Goal: Obtain resource: Download file/media

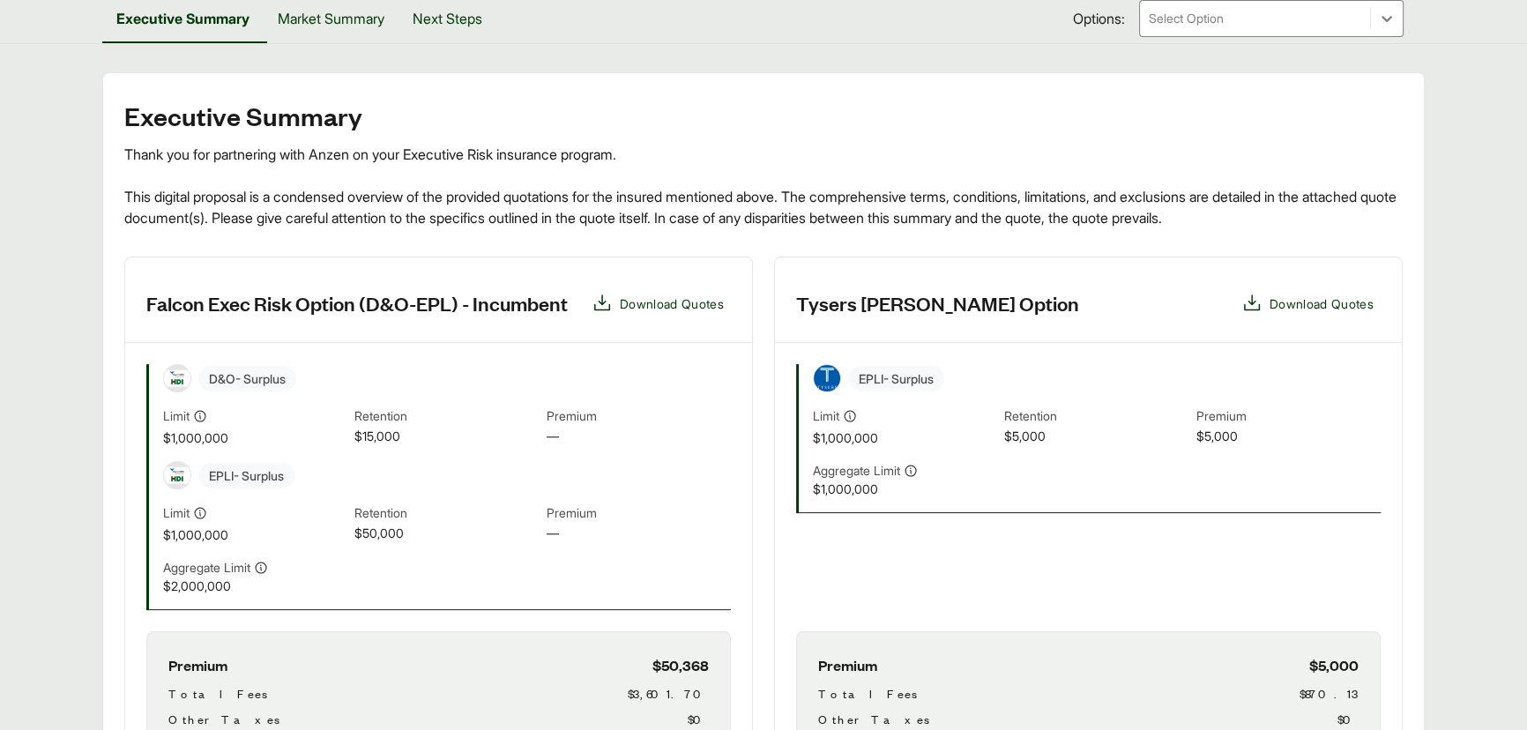
scroll to position [480, 0]
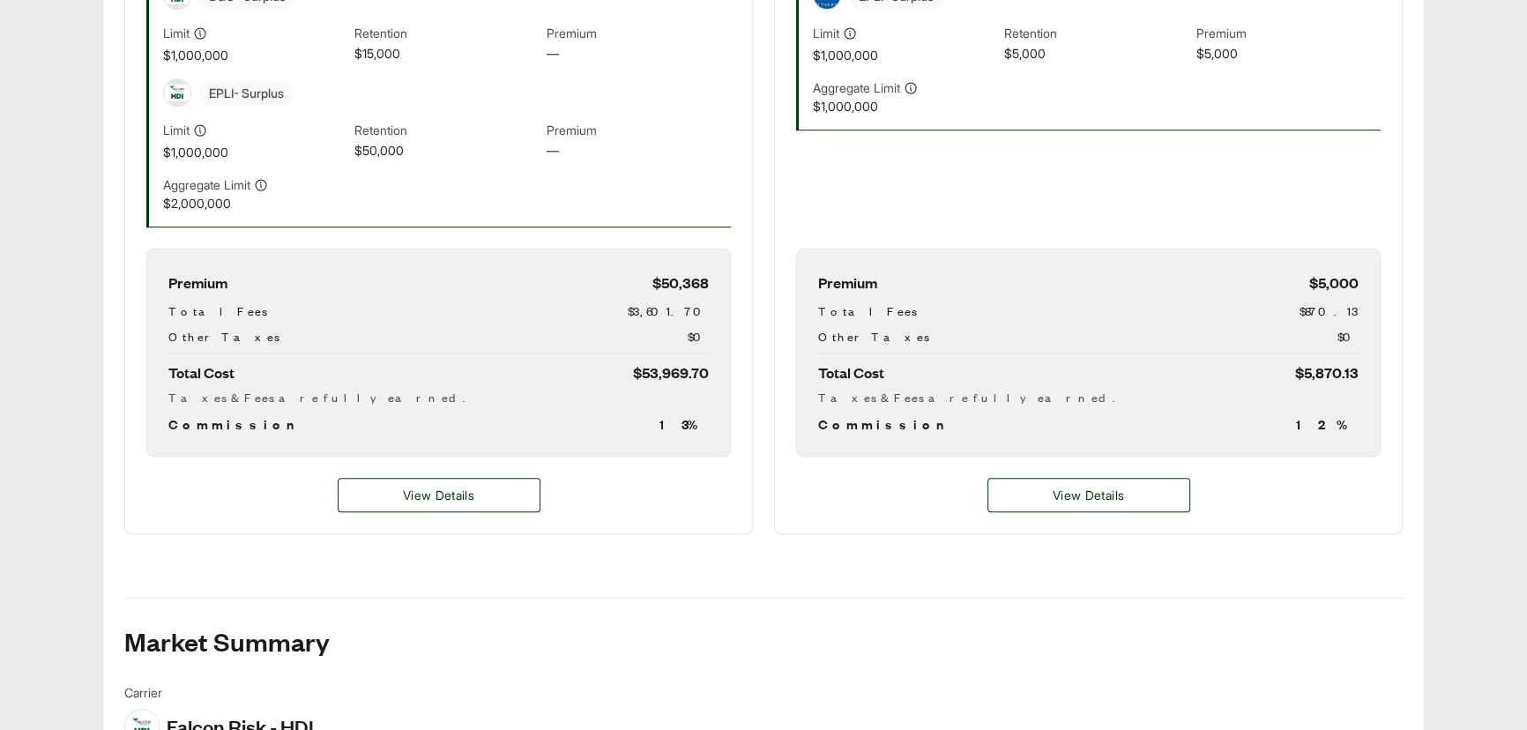
scroll to position [561, 0]
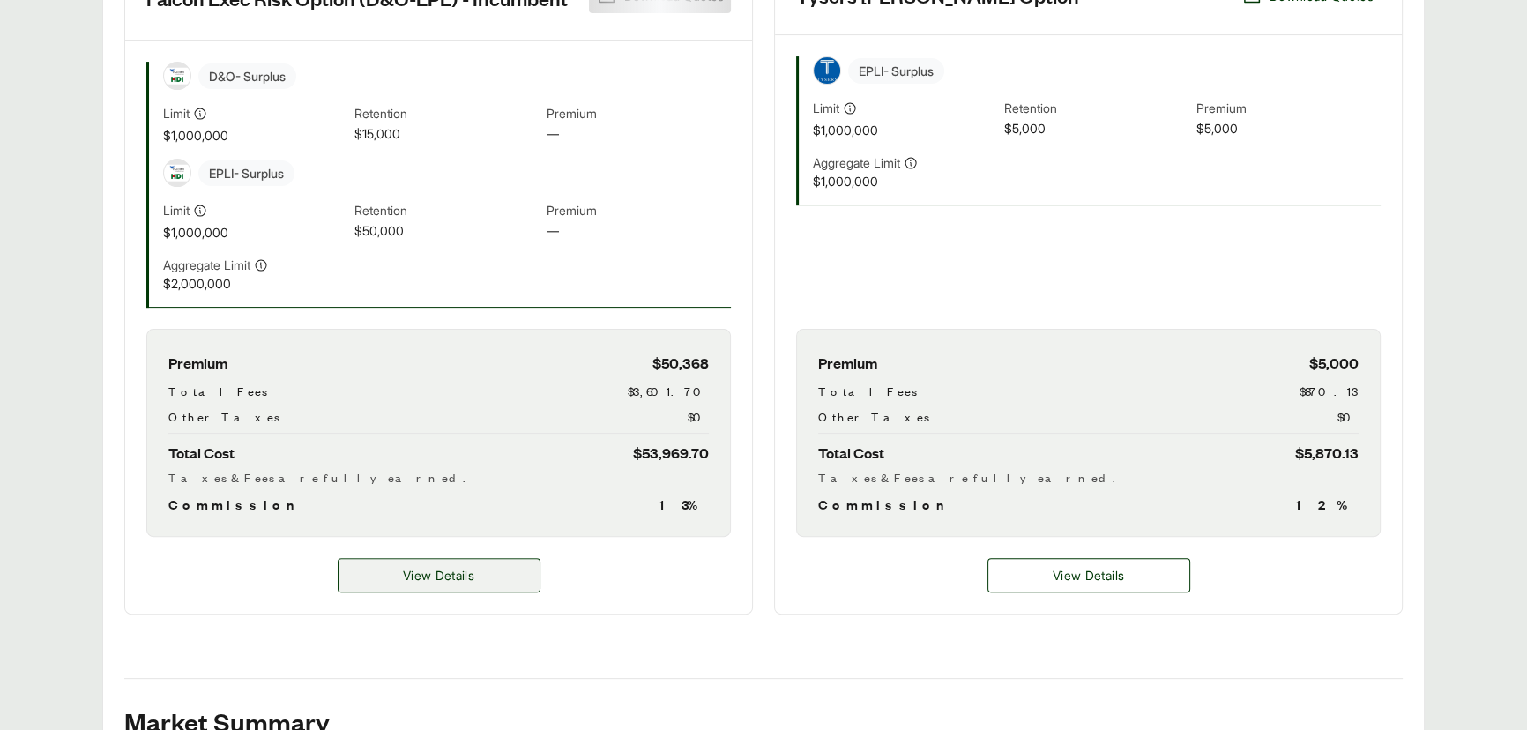
click at [405, 576] on span "View Details" at bounding box center [438, 575] width 71 height 19
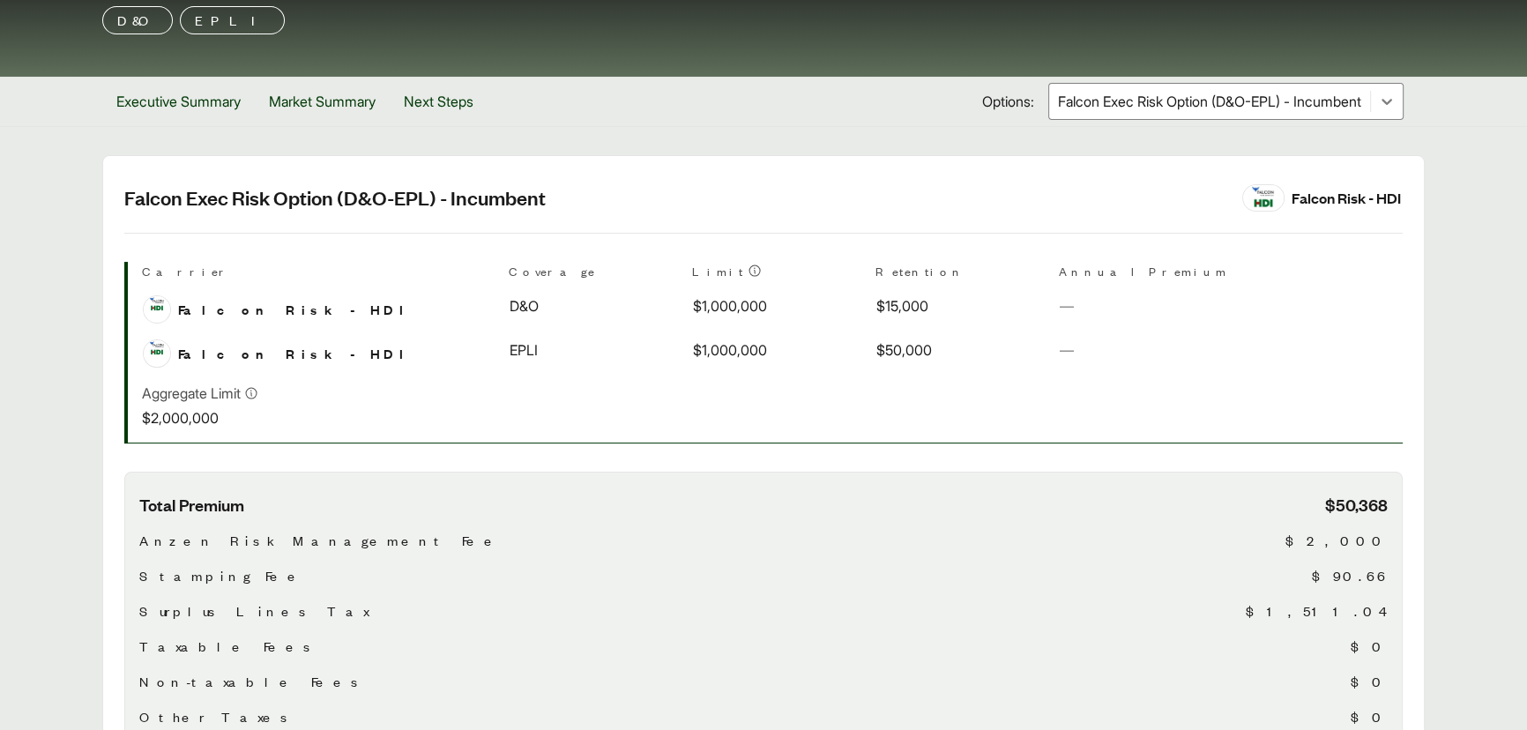
scroll to position [160, 0]
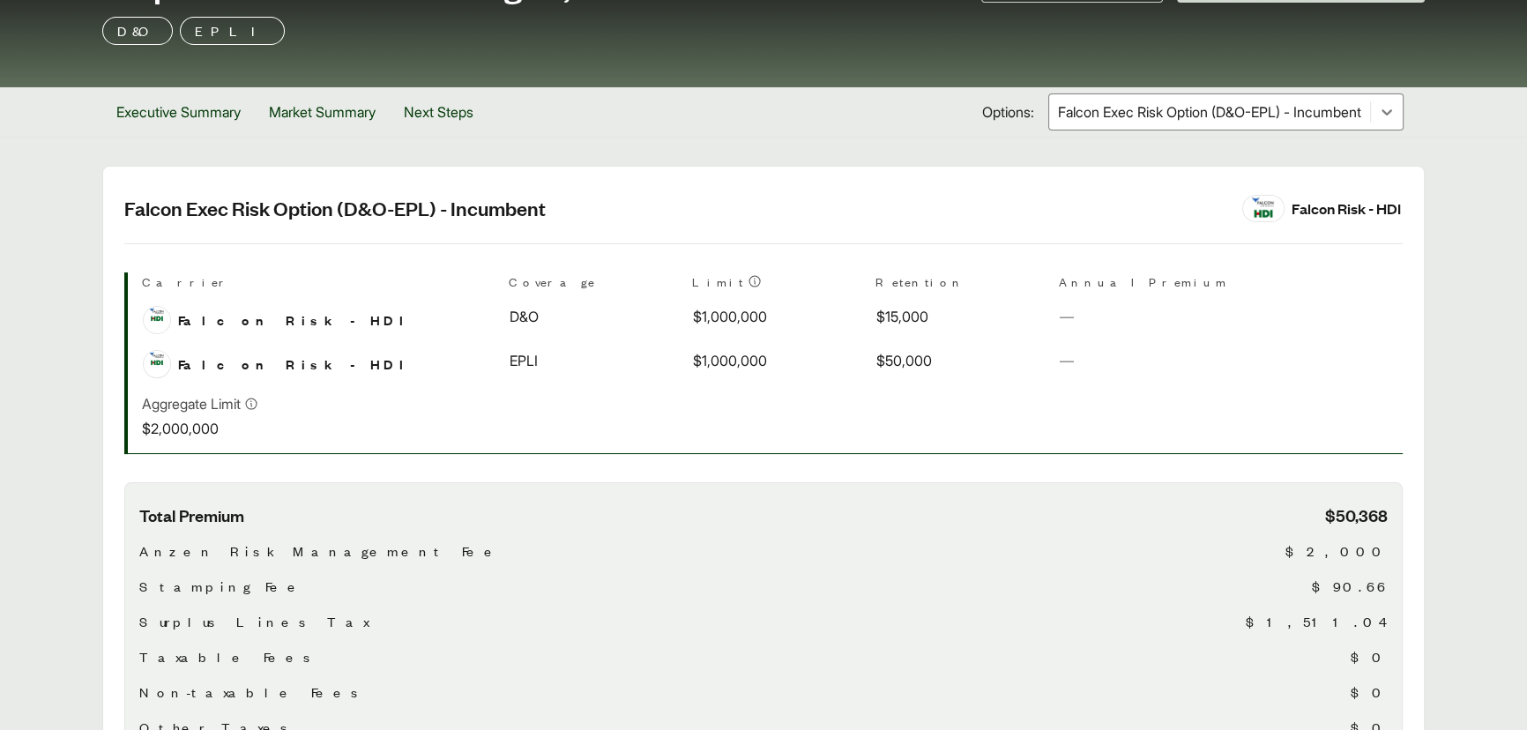
click at [1123, 115] on div at bounding box center [1209, 111] width 307 height 21
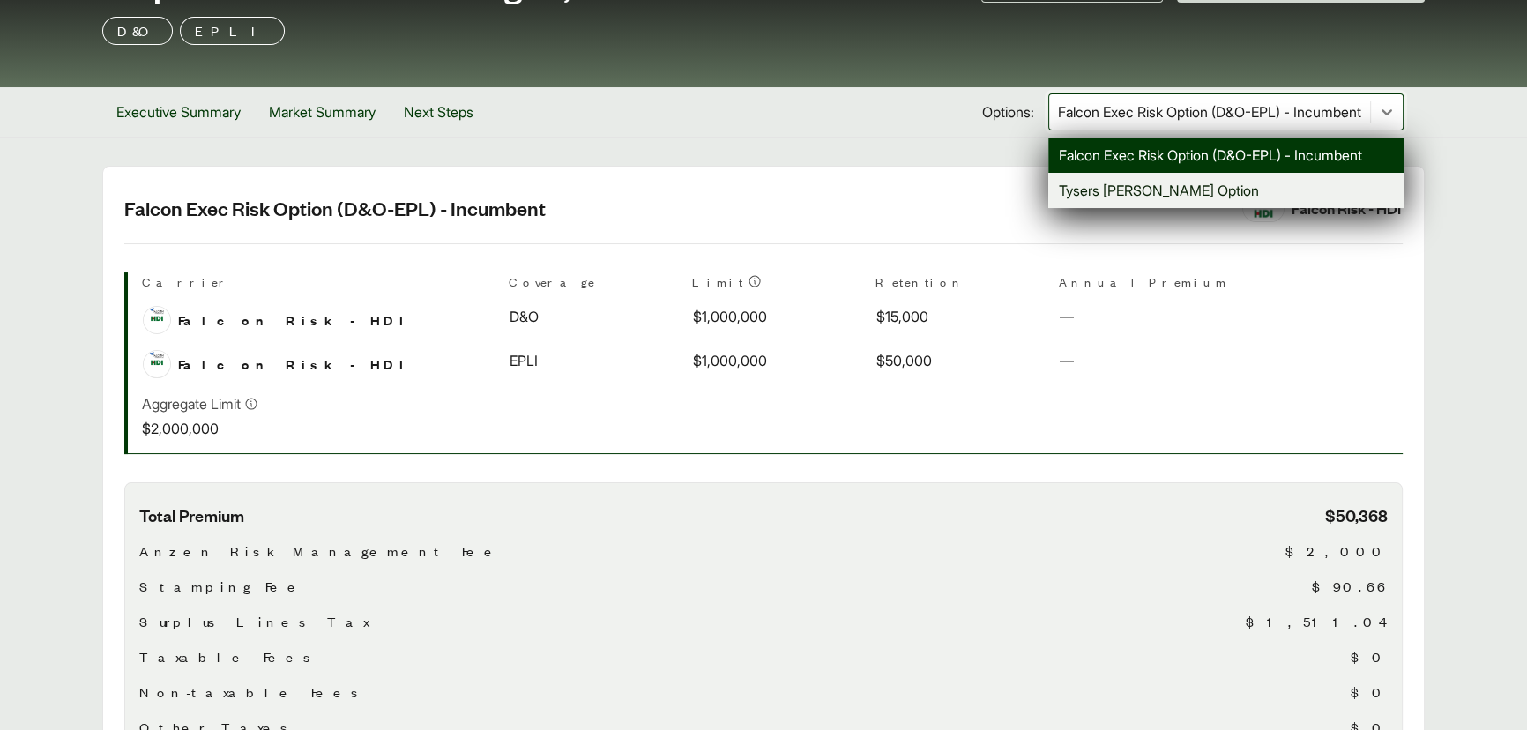
click at [1080, 186] on div "Tysers [PERSON_NAME] Option" at bounding box center [1225, 190] width 355 height 35
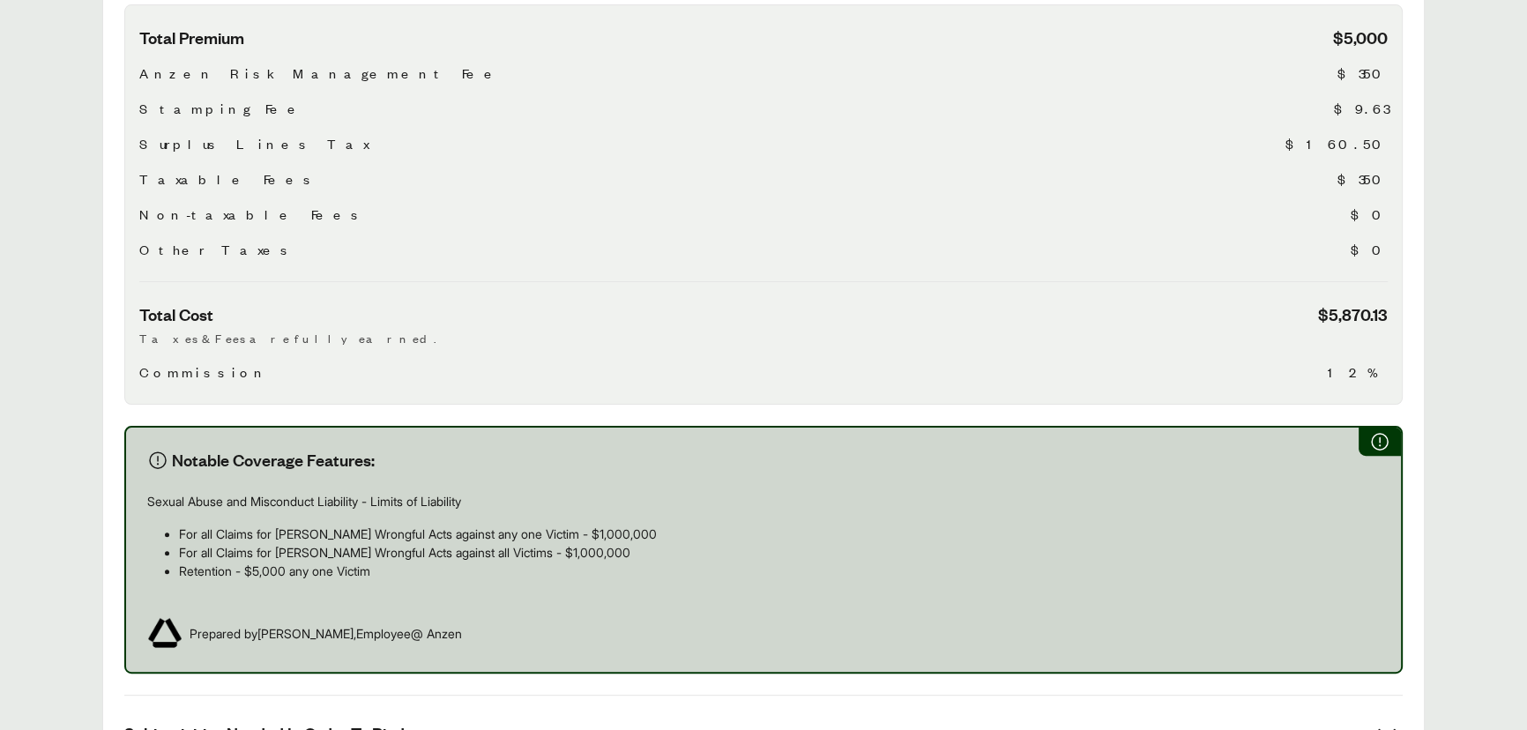
scroll to position [465, 0]
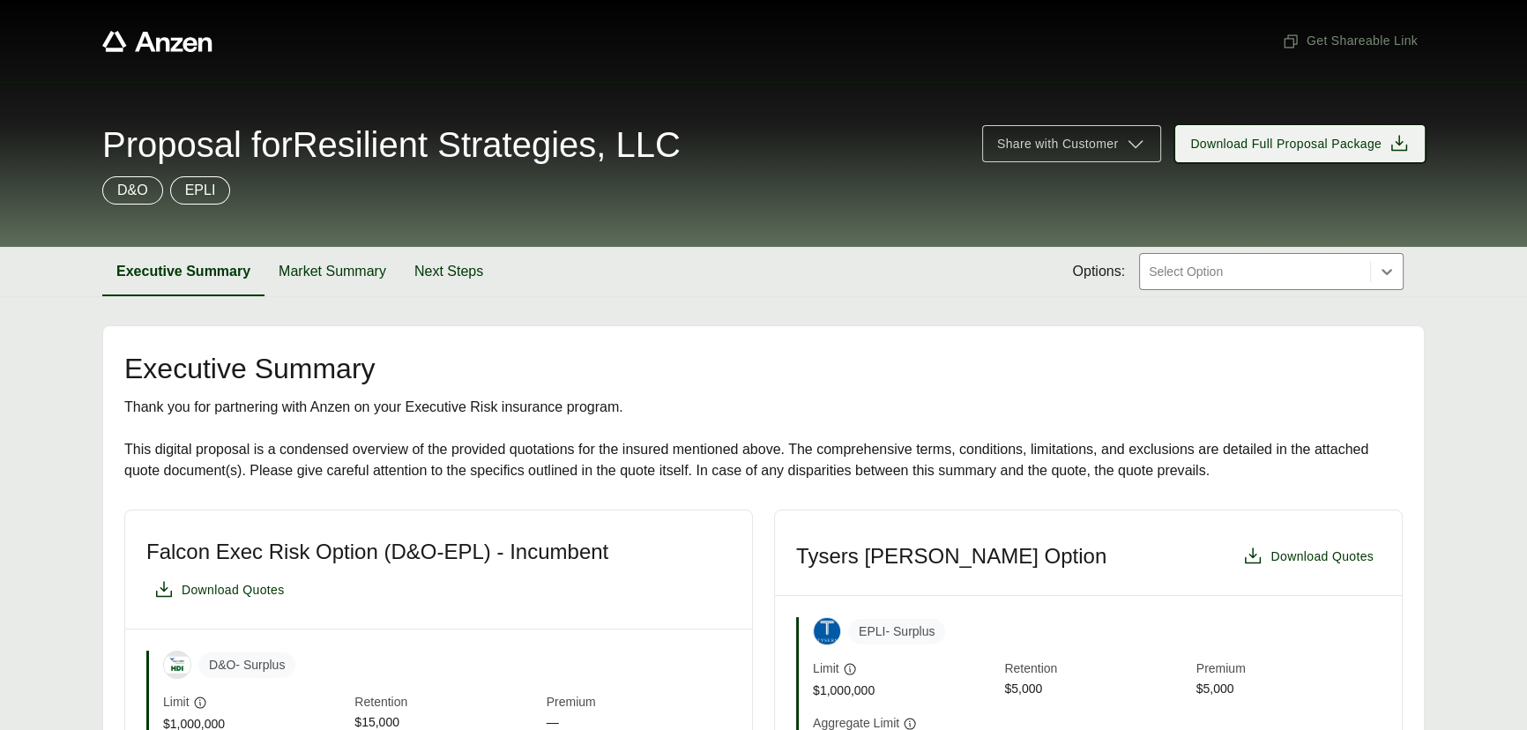
click at [1230, 148] on span "Download Full Proposal Package" at bounding box center [1285, 144] width 191 height 19
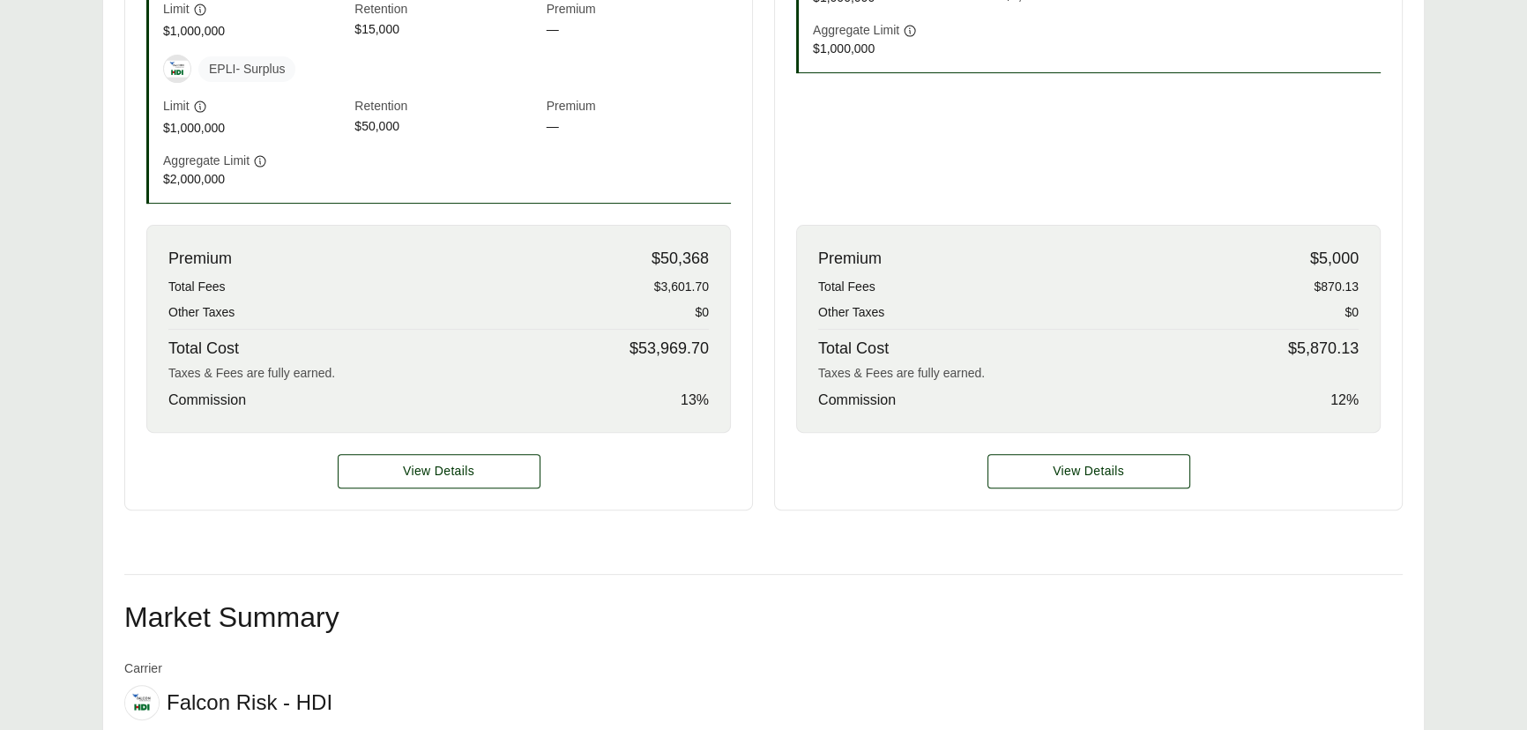
scroll to position [721, 0]
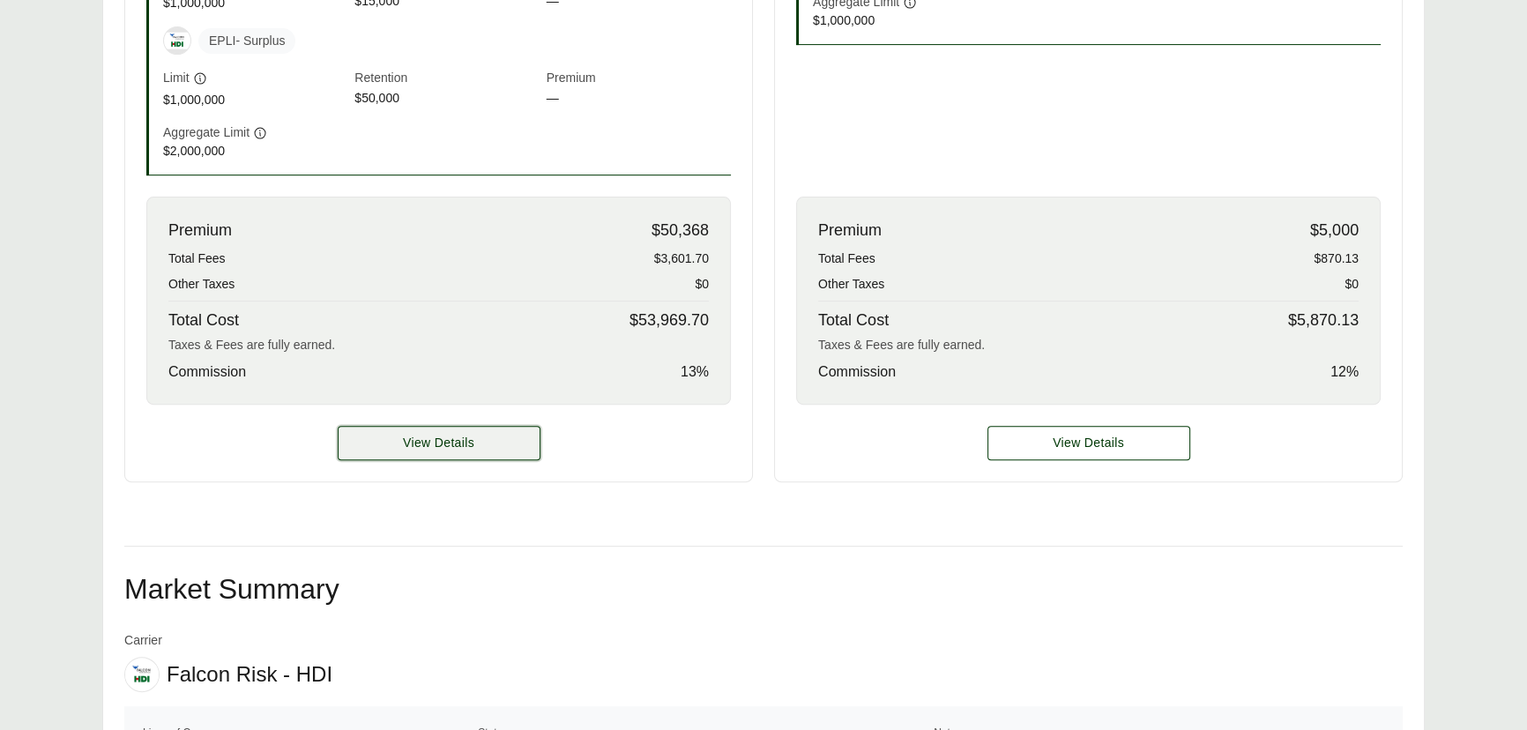
click at [478, 454] on button "View Details" at bounding box center [439, 443] width 203 height 34
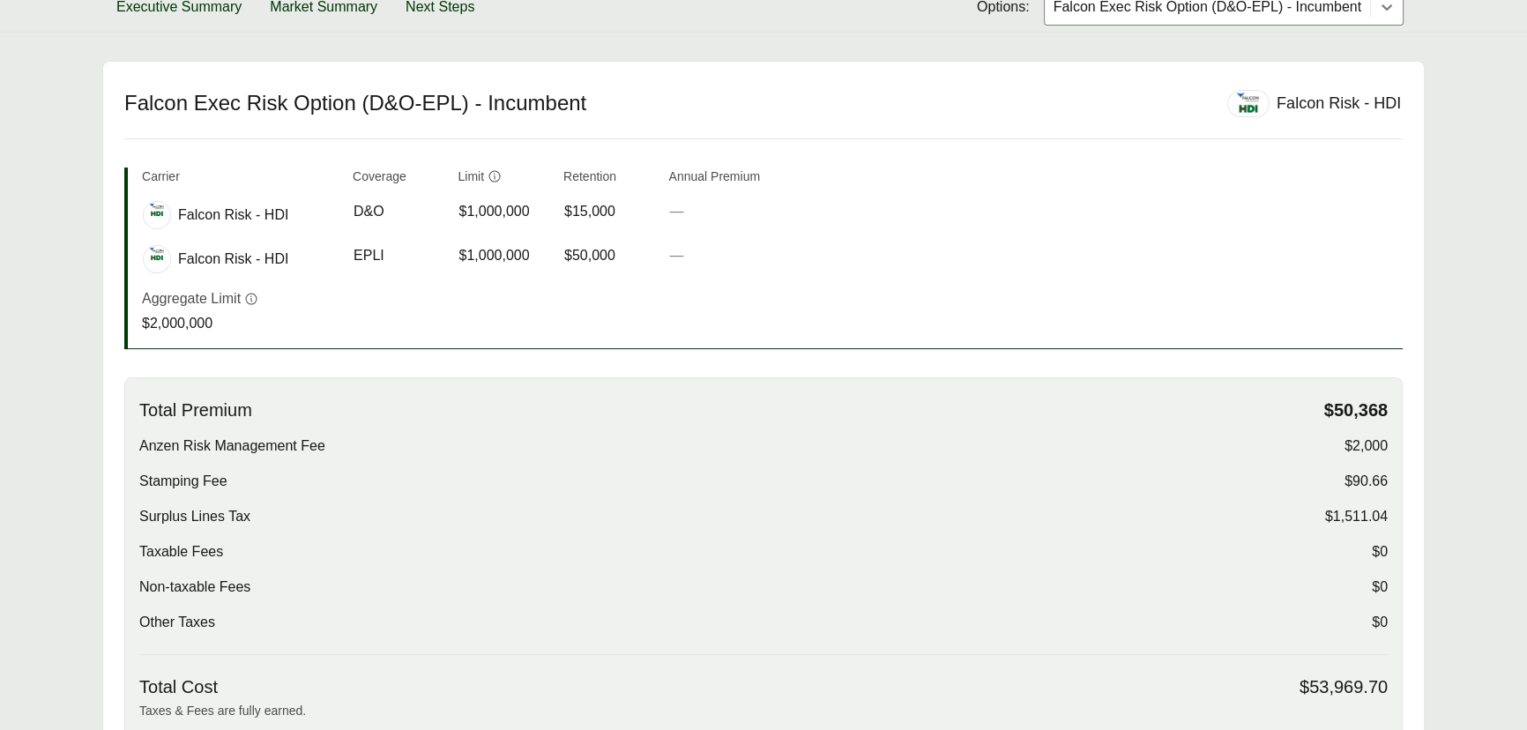
scroll to position [240, 0]
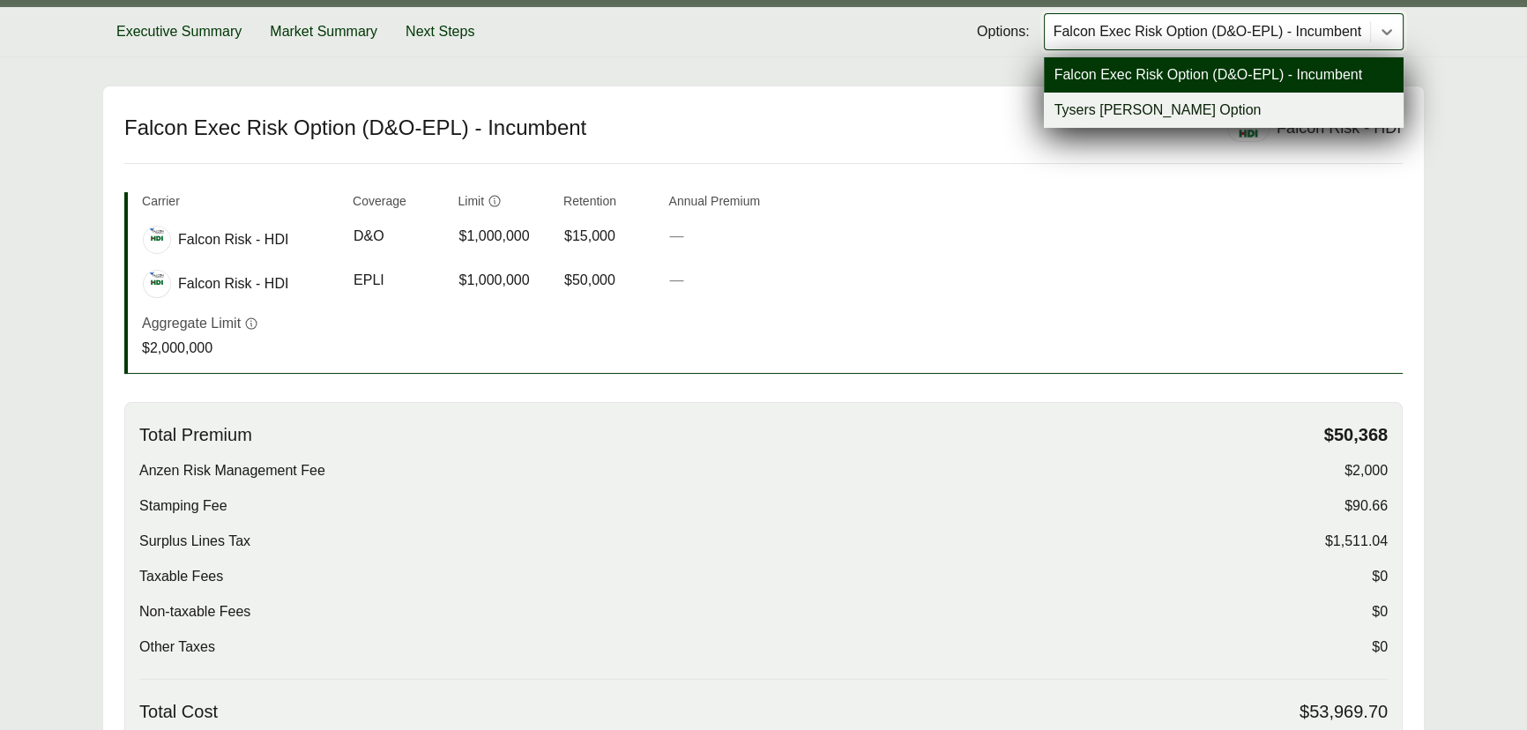
click at [1177, 41] on div "Falcon Exec Risk Option (D&O-EPL) - Incumbent" at bounding box center [1207, 31] width 325 height 35
click at [1147, 100] on div "Tysers [PERSON_NAME] Option" at bounding box center [1224, 110] width 360 height 35
